Goal: Transaction & Acquisition: Purchase product/service

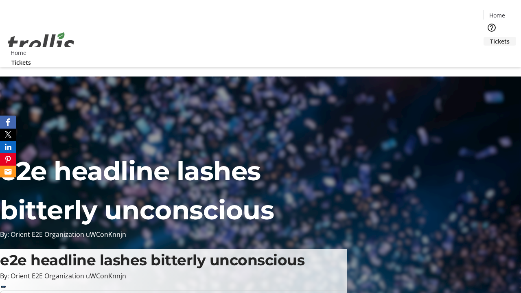
click at [490, 37] on span "Tickets" at bounding box center [500, 41] width 20 height 9
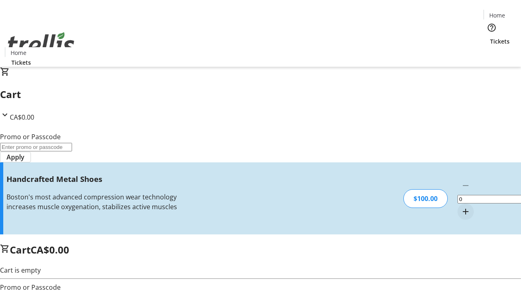
click at [460, 207] on mat-icon "Increment by one" at bounding box center [465, 212] width 10 height 10
type input "1"
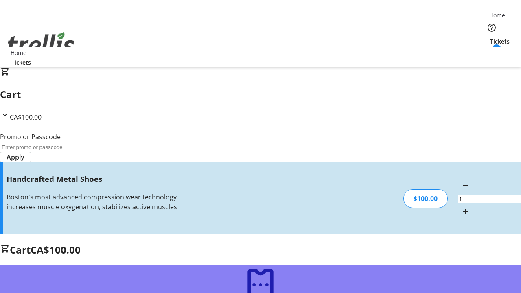
type input "FREE"
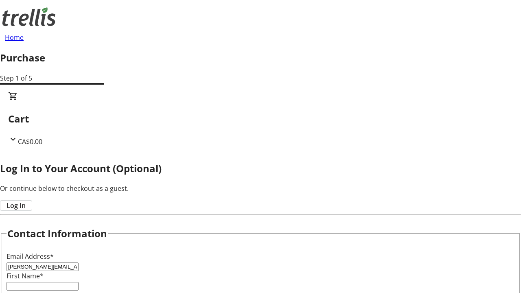
type input "[PERSON_NAME][EMAIL_ADDRESS][DOMAIN_NAME]"
type input "[PERSON_NAME]"
